Goal: Information Seeking & Learning: Learn about a topic

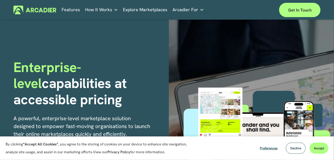
click at [151, 8] on link "Explore Marketplaces" at bounding box center [145, 9] width 45 height 9
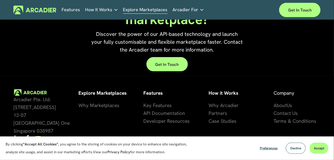
scroll to position [1147, 0]
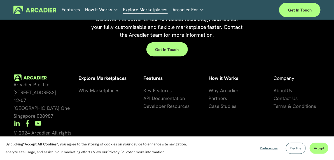
click at [213, 110] on span "Ca" at bounding box center [212, 106] width 6 height 6
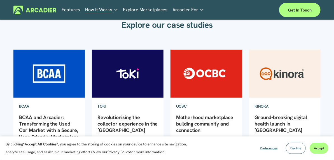
scroll to position [67, 0]
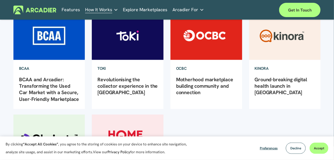
click at [126, 80] on link "Revolutionising the collector experience in the Philippines" at bounding box center [128, 86] width 60 height 20
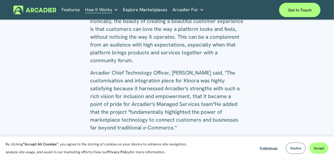
scroll to position [650, 0]
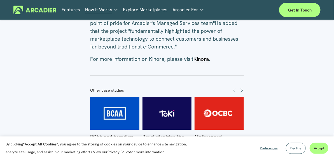
click at [198, 55] on span "Kinora" at bounding box center [201, 58] width 15 height 7
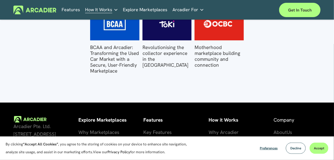
scroll to position [703, 0]
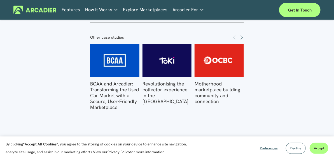
click at [242, 35] on span "Next" at bounding box center [242, 37] width 4 height 5
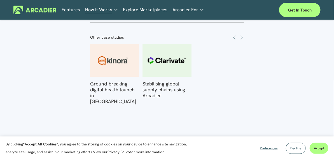
click at [156, 81] on link "Stabilising global supply chains using Arcadier" at bounding box center [164, 90] width 43 height 18
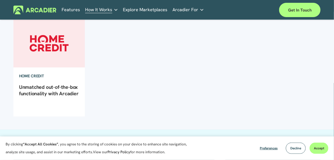
scroll to position [90, 0]
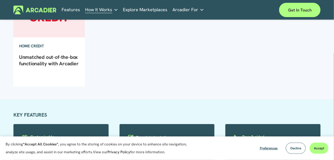
click at [59, 57] on link "Unmatched out-of-the-box functionality with Arcadier" at bounding box center [49, 60] width 60 height 13
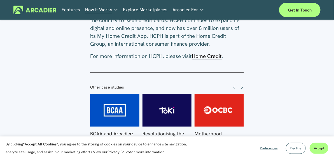
scroll to position [852, 0]
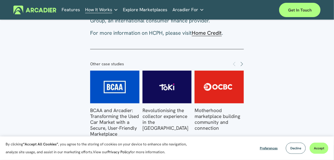
click at [211, 33] on span "Home Credit" at bounding box center [207, 32] width 30 height 7
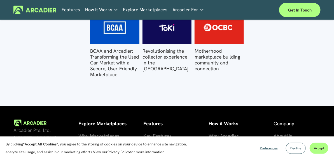
scroll to position [919, 0]
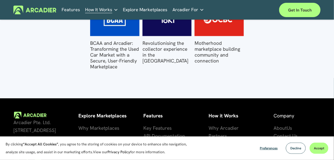
click at [106, 56] on link "BCAA and Arcadier: Transforming the Used Car Market with a Secure, User-Friendl…" at bounding box center [114, 55] width 49 height 30
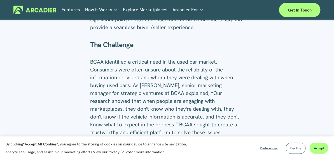
scroll to position [179, 0]
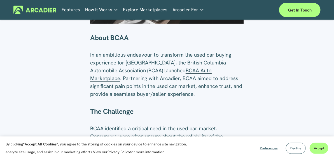
click at [200, 72] on span "BCAA Auto Marketplace" at bounding box center [151, 74] width 122 height 15
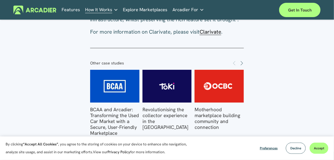
scroll to position [807, 0]
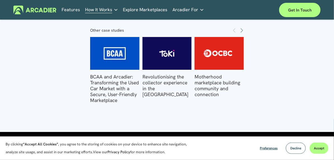
click at [210, 74] on link "Motherhood marketplace building community and connection" at bounding box center [218, 86] width 46 height 24
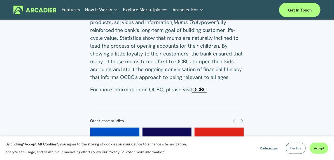
scroll to position [516, 0]
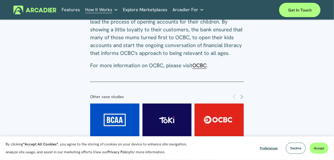
click at [203, 67] on span "OCBC" at bounding box center [200, 65] width 14 height 7
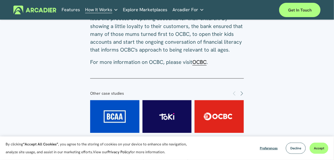
scroll to position [583, 0]
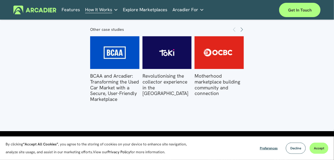
click at [161, 56] on img at bounding box center [167, 52] width 68 height 33
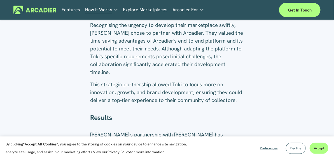
scroll to position [605, 0]
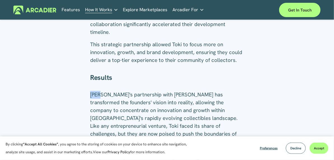
drag, startPoint x: 91, startPoint y: 62, endPoint x: 100, endPoint y: 62, distance: 8.7
click at [100, 91] on span "[PERSON_NAME]'s partnership with [PERSON_NAME] has transformed the founders' vi…" at bounding box center [167, 130] width 155 height 78
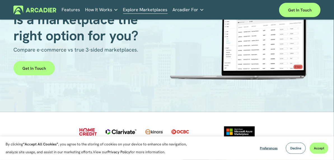
scroll to position [90, 0]
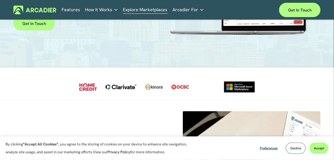
click at [152, 89] on div at bounding box center [154, 87] width 18 height 7
click at [146, 89] on div at bounding box center [154, 87] width 18 height 7
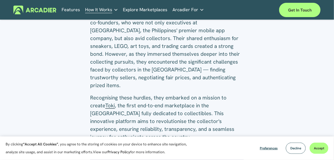
scroll to position [224, 0]
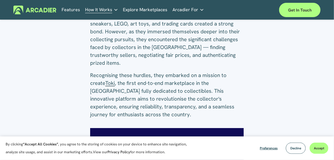
click at [105, 80] on span "Toki" at bounding box center [110, 83] width 10 height 7
